Goal: Transaction & Acquisition: Download file/media

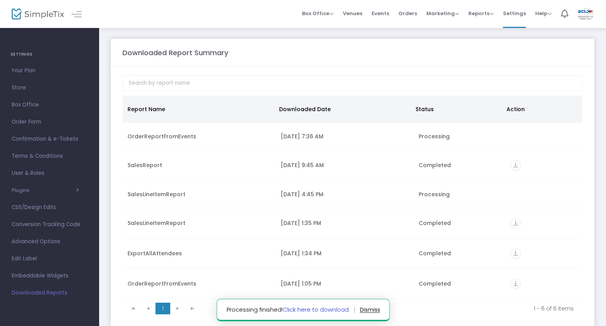
click at [333, 312] on link "Click here to download." at bounding box center [315, 310] width 67 height 8
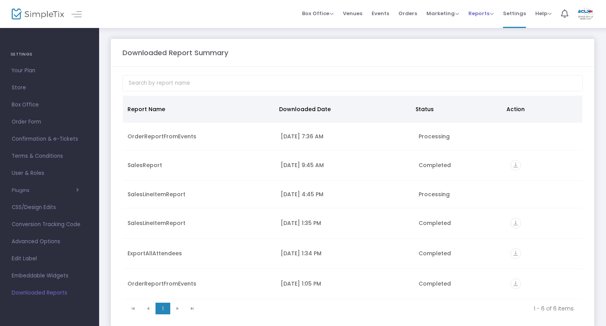
click at [484, 10] on span "Reports" at bounding box center [480, 13] width 25 height 7
click at [483, 40] on li "Sales Reports" at bounding box center [493, 41] width 51 height 15
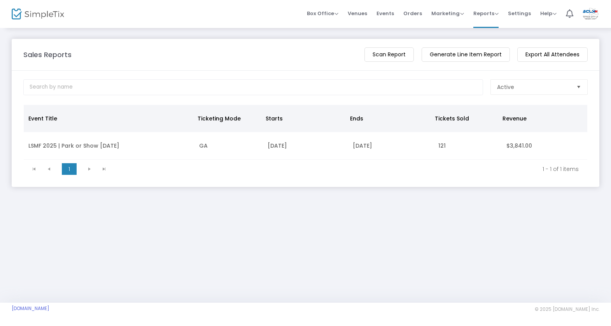
click at [553, 55] on m-button "Export All Attendees" at bounding box center [552, 54] width 70 height 14
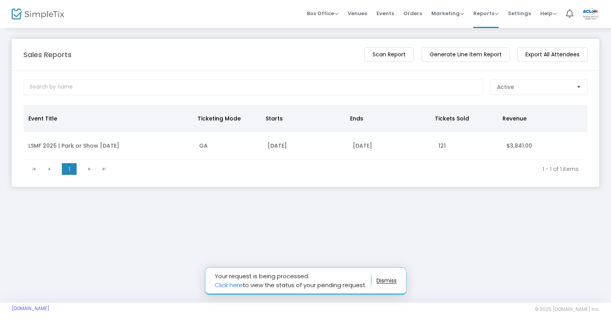
click at [459, 54] on m-button "Generate Line Item Report" at bounding box center [465, 54] width 88 height 14
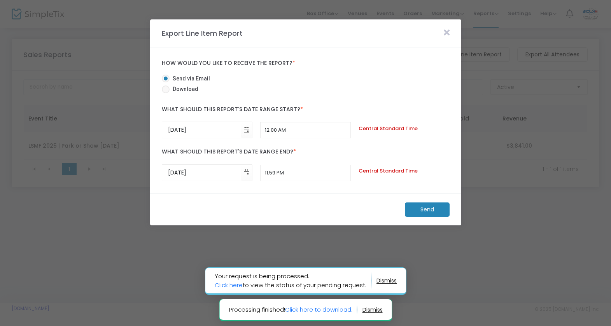
click at [186, 89] on span "Download" at bounding box center [183, 89] width 29 height 8
click at [166, 93] on input "Download" at bounding box center [165, 93] width 0 height 0
radio input "true"
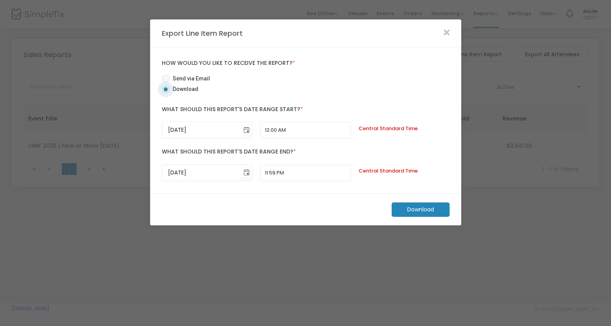
click at [446, 30] on icon at bounding box center [446, 32] width 6 height 9
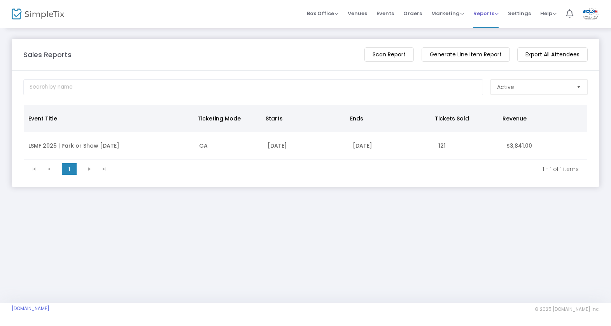
click at [485, 14] on span "Reports" at bounding box center [485, 13] width 25 height 7
click at [491, 39] on li "Sales Reports" at bounding box center [498, 41] width 51 height 15
click at [478, 12] on span "Reports" at bounding box center [485, 13] width 25 height 7
click at [486, 56] on li "Download" at bounding box center [498, 56] width 51 height 15
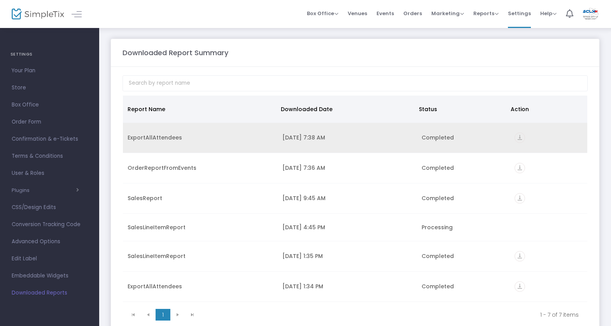
click at [514, 136] on icon "vertical_align_bottom" at bounding box center [519, 138] width 10 height 10
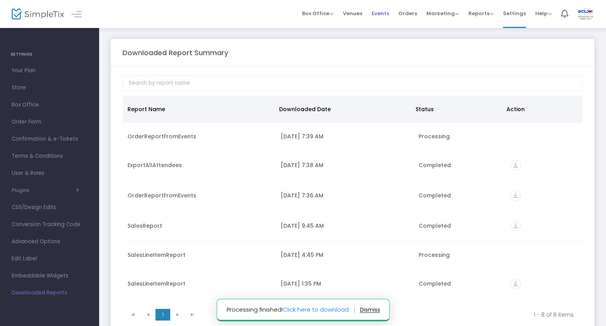
click at [386, 12] on span "Events" at bounding box center [380, 13] width 17 height 20
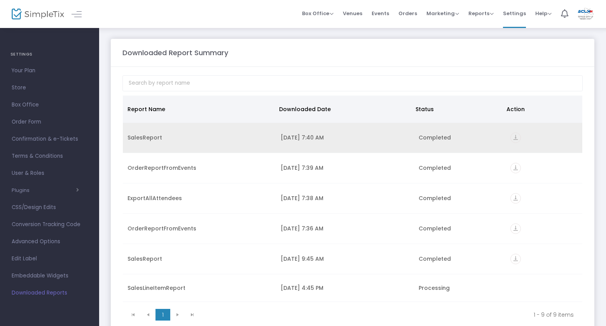
click at [511, 138] on icon "vertical_align_bottom" at bounding box center [515, 138] width 10 height 10
